Goal: Check status: Check status

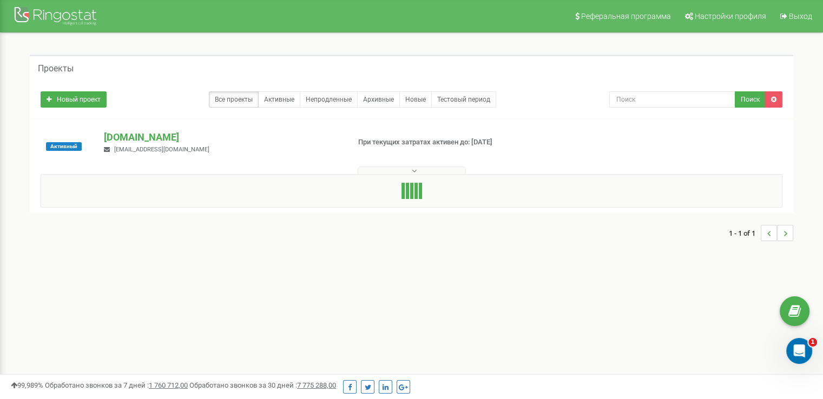
drag, startPoint x: 3, startPoint y: 60, endPoint x: 14, endPoint y: 52, distance: 12.9
drag, startPoint x: 14, startPoint y: 52, endPoint x: 368, endPoint y: 22, distance: 356.2
drag, startPoint x: 368, startPoint y: 22, endPoint x: 315, endPoint y: 28, distance: 53.9
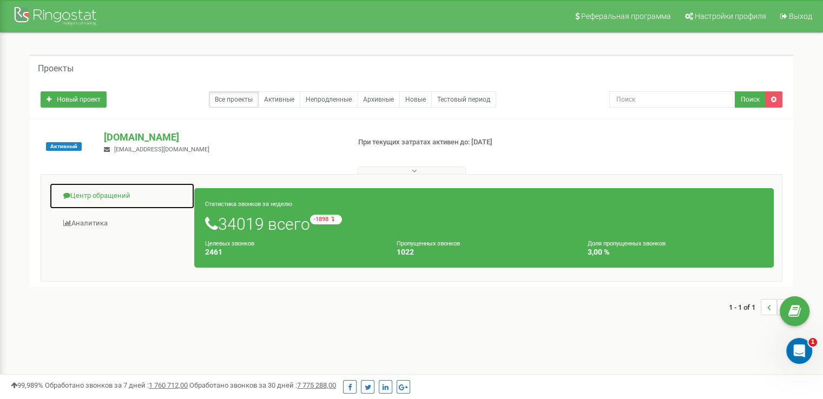
click at [121, 206] on link "Центр обращений" at bounding box center [122, 196] width 146 height 27
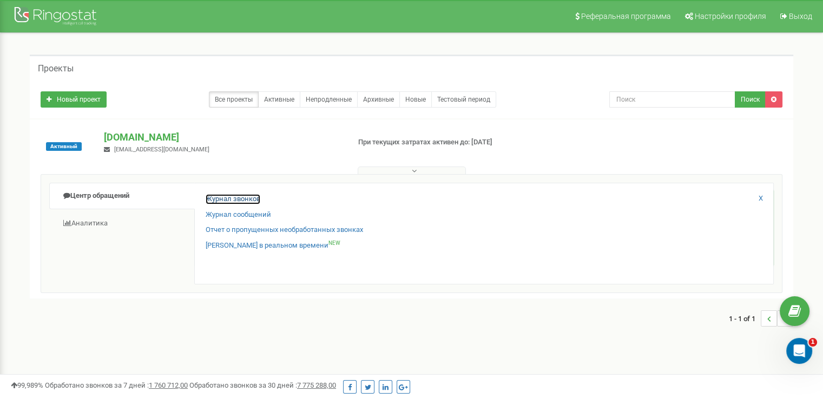
click at [239, 201] on link "Журнал звонков" at bounding box center [233, 199] width 55 height 10
drag, startPoint x: 320, startPoint y: 119, endPoint x: 237, endPoint y: 51, distance: 107.7
click at [295, 130] on p "[DOMAIN_NAME]" at bounding box center [222, 137] width 236 height 14
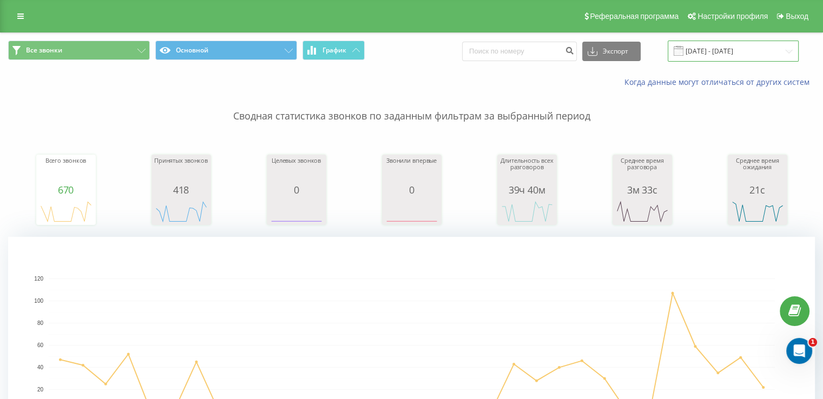
click at [752, 45] on input "22.07.2025 - 22.08.2025" at bounding box center [733, 51] width 131 height 21
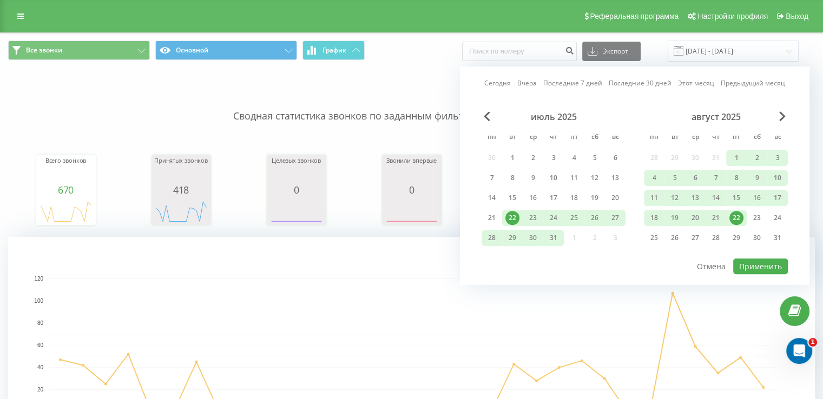
click at [736, 218] on div "22" at bounding box center [736, 218] width 14 height 14
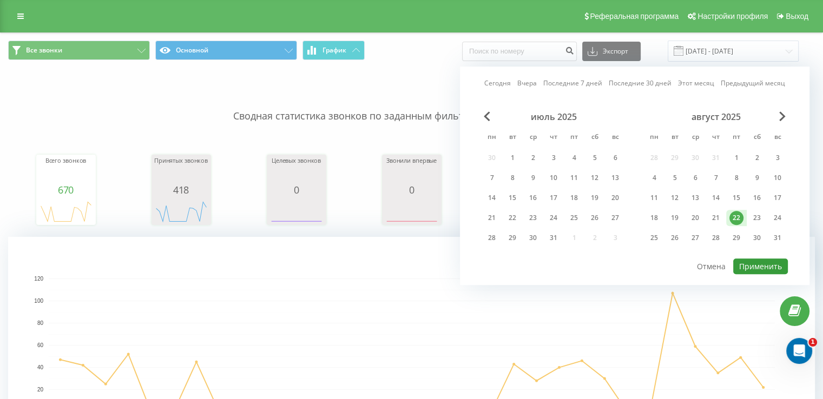
click at [752, 259] on button "Применить" at bounding box center [760, 267] width 55 height 16
type input "22.08.2025 - 22.08.2025"
